Goal: Information Seeking & Learning: Learn about a topic

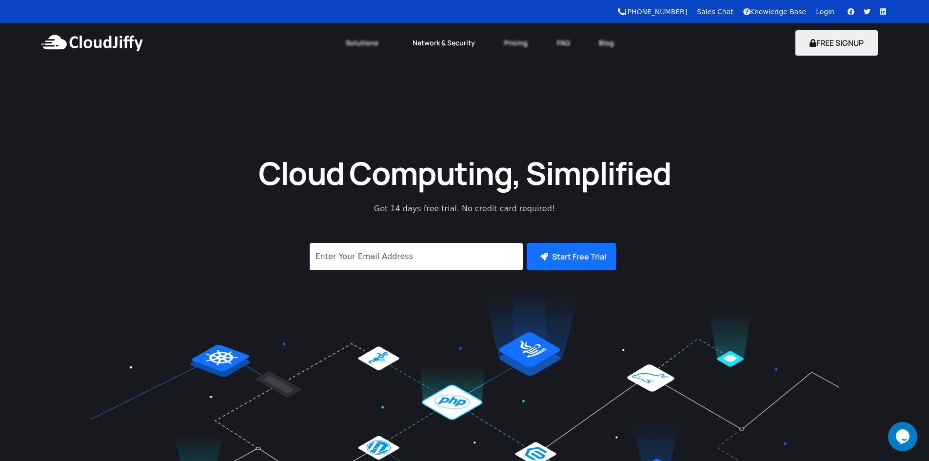
click at [459, 52] on link "Network & Security" at bounding box center [444, 42] width 92 height 21
click at [450, 47] on link "Network & Security" at bounding box center [446, 42] width 92 height 21
click at [450, 48] on link "Network & Security" at bounding box center [446, 42] width 92 height 21
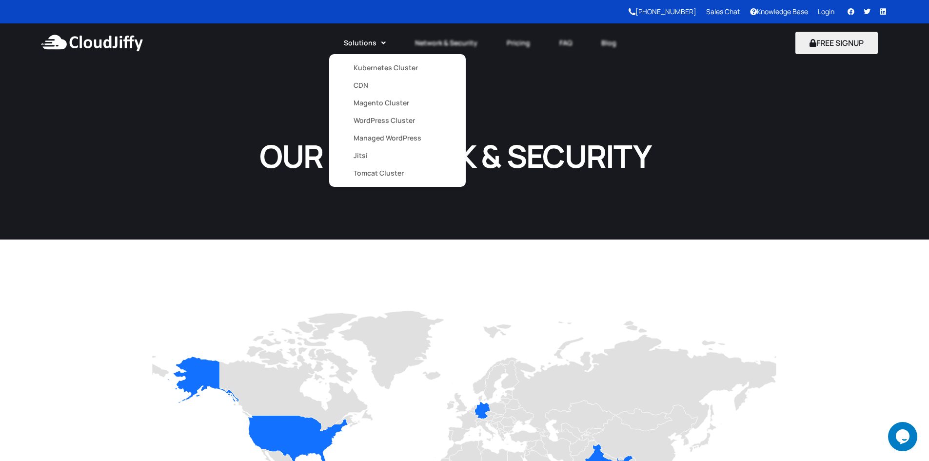
click at [348, 47] on link "Solutions" at bounding box center [364, 42] width 71 height 21
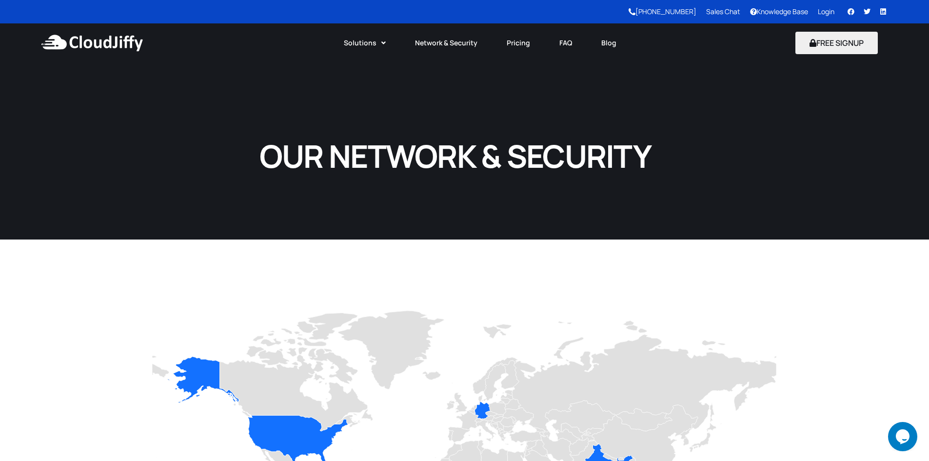
click at [103, 54] on img at bounding box center [92, 42] width 106 height 29
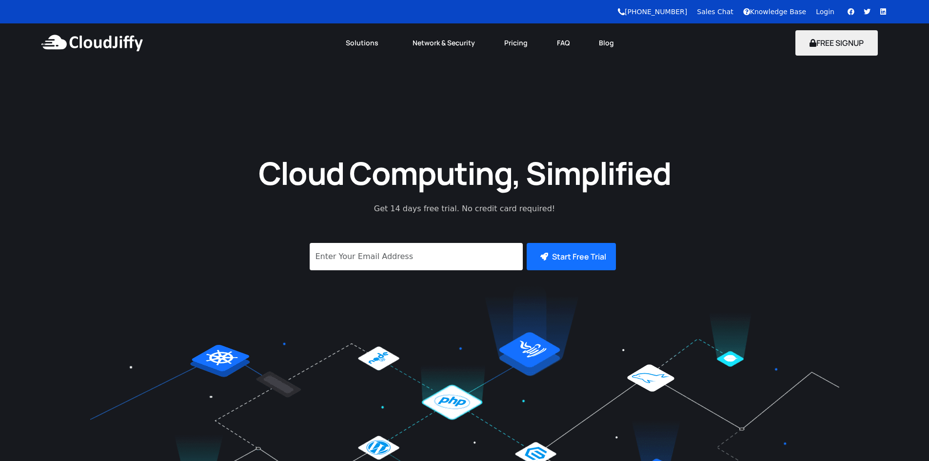
click at [119, 53] on img at bounding box center [92, 42] width 106 height 29
click at [551, 50] on link "FAQ" at bounding box center [566, 42] width 42 height 21
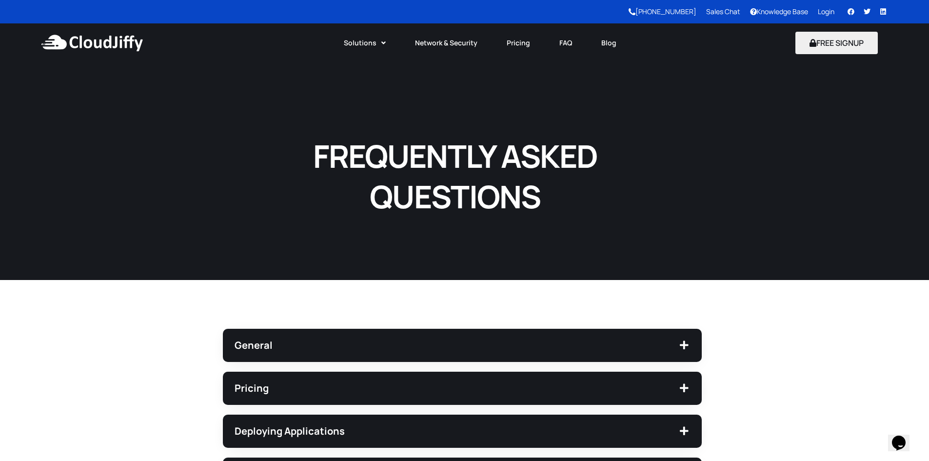
click at [111, 43] on img at bounding box center [92, 42] width 106 height 29
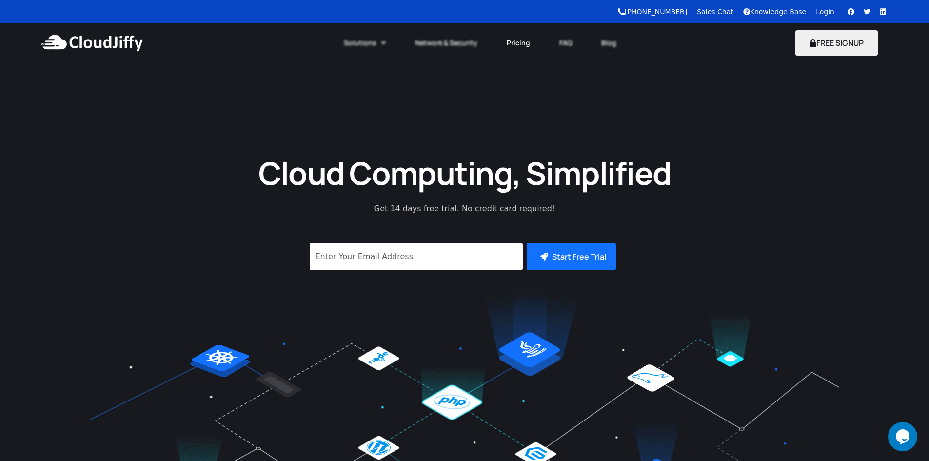
click at [530, 47] on link "Pricing" at bounding box center [518, 42] width 53 height 21
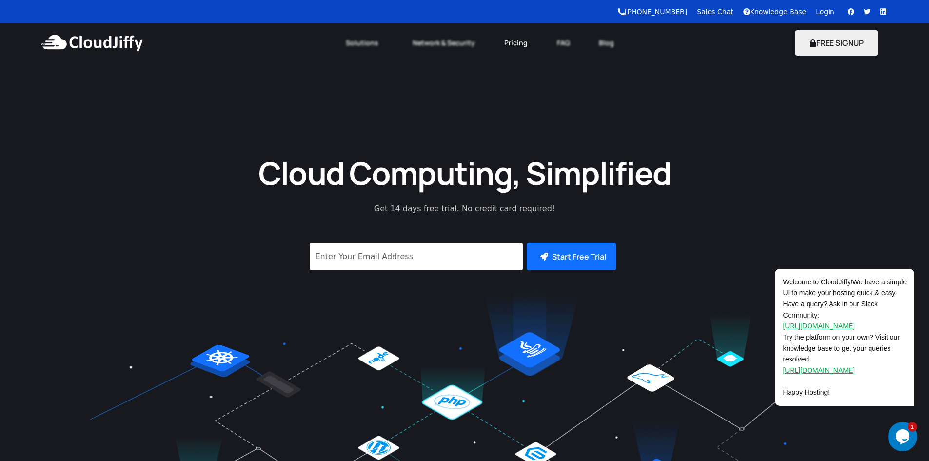
click at [531, 39] on link "Pricing" at bounding box center [516, 42] width 53 height 21
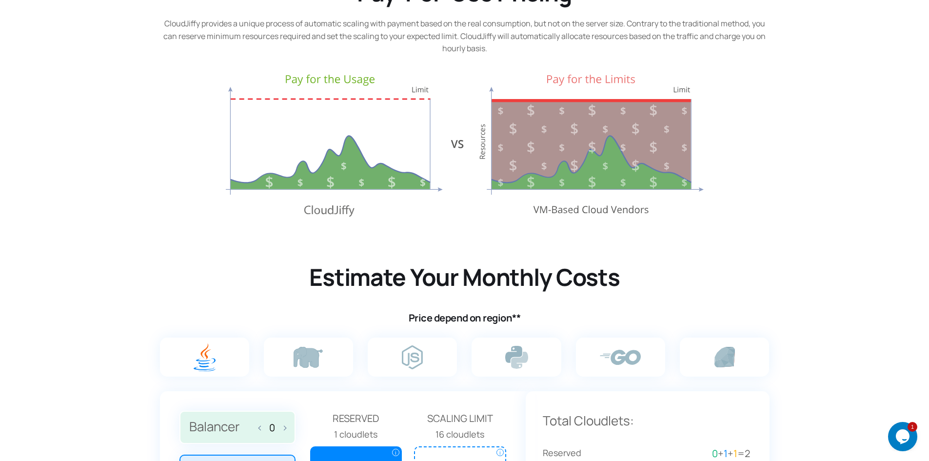
scroll to position [614, 0]
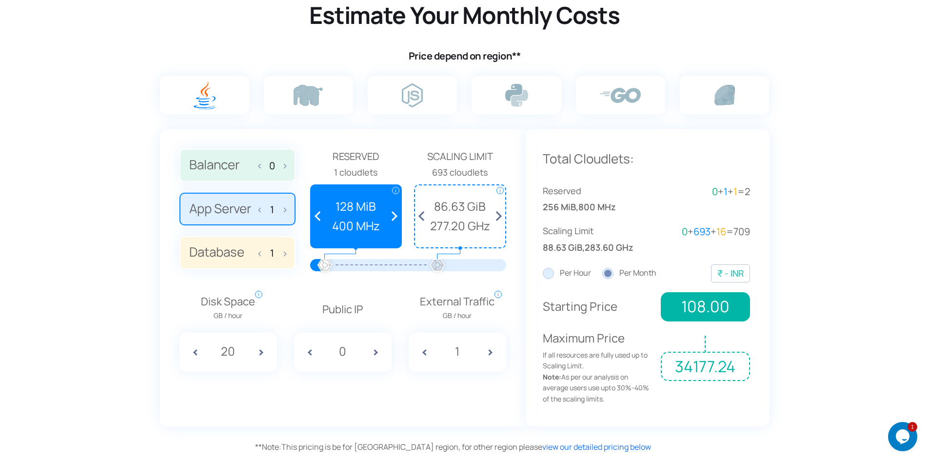
drag, startPoint x: 322, startPoint y: 258, endPoint x: 437, endPoint y: 259, distance: 115.1
click at [437, 259] on div at bounding box center [437, 265] width 21 height 21
click at [340, 267] on div at bounding box center [339, 265] width 21 height 21
drag, startPoint x: 339, startPoint y: 267, endPoint x: 361, endPoint y: 264, distance: 22.1
click at [361, 264] on div at bounding box center [361, 265] width 21 height 21
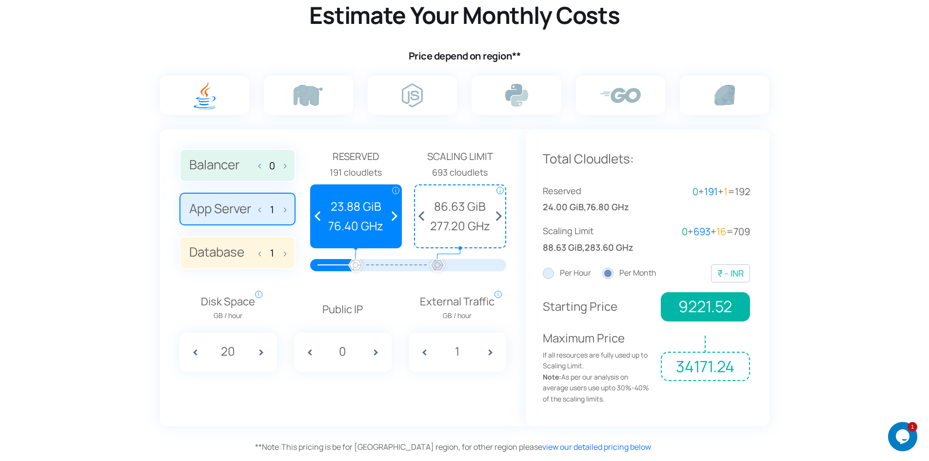
drag, startPoint x: 361, startPoint y: 264, endPoint x: 355, endPoint y: 264, distance: 6.4
click at [355, 264] on div at bounding box center [355, 265] width 21 height 21
drag, startPoint x: 355, startPoint y: 264, endPoint x: 331, endPoint y: 261, distance: 24.1
click at [331, 261] on div at bounding box center [331, 265] width 21 height 21
drag, startPoint x: 330, startPoint y: 259, endPoint x: 336, endPoint y: 263, distance: 7.9
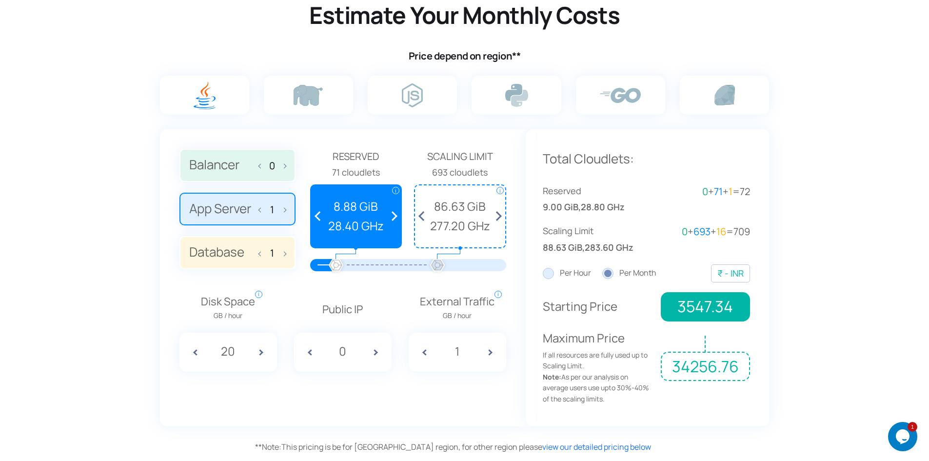
click at [336, 263] on div at bounding box center [335, 265] width 21 height 21
drag, startPoint x: 337, startPoint y: 264, endPoint x: 433, endPoint y: 267, distance: 95.6
click at [433, 267] on div at bounding box center [408, 265] width 167 height 12
